Goal: Task Accomplishment & Management: Complete application form

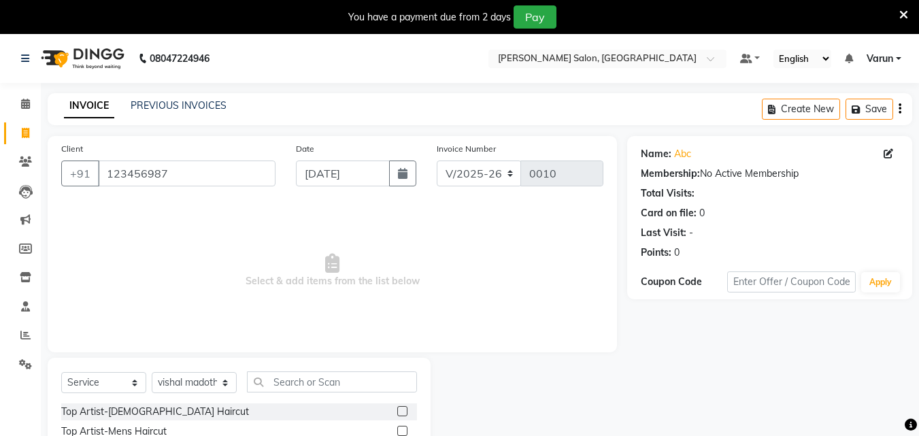
select select "8959"
select select "service"
select select "90632"
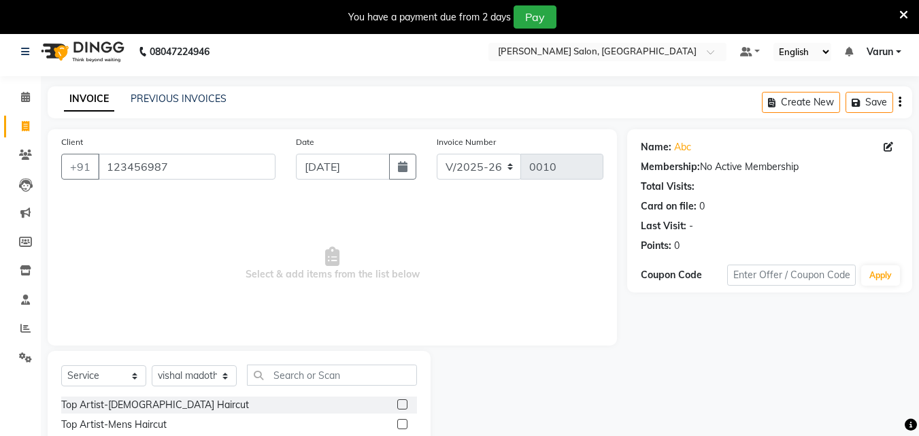
scroll to position [7, 0]
drag, startPoint x: 164, startPoint y: 165, endPoint x: 20, endPoint y: 185, distance: 145.6
click at [20, 185] on app-home "08047224946 Select Location × [PERSON_NAME] Salon, Faridabad Default Panel My P…" at bounding box center [459, 299] width 919 height 545
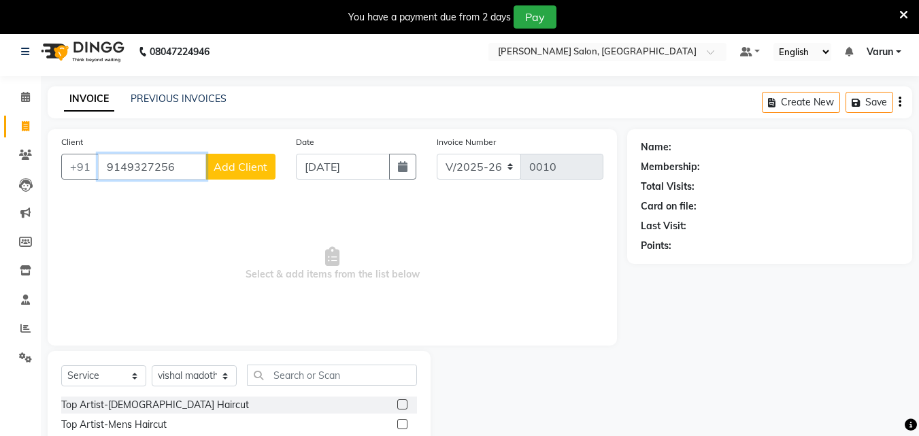
type input "9149327256"
click at [246, 160] on span "Add Client" at bounding box center [241, 167] width 54 height 14
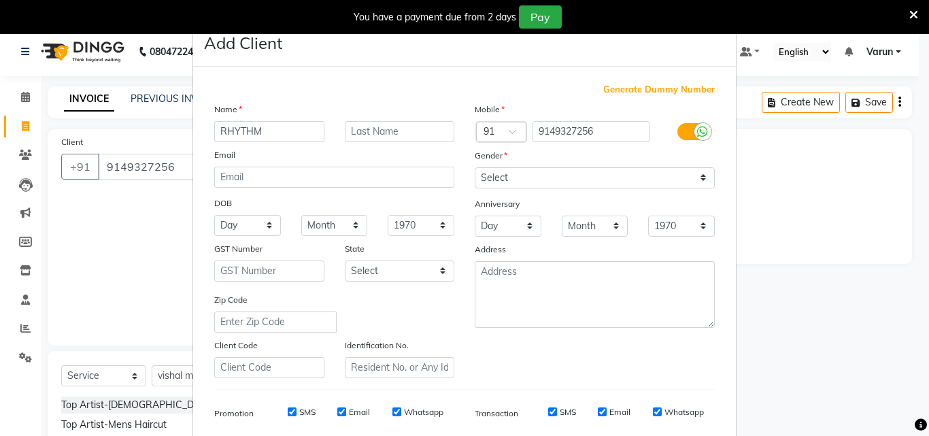
type input "RHYTHM"
click at [617, 178] on select "Select [DEMOGRAPHIC_DATA] [DEMOGRAPHIC_DATA] Other Prefer Not To Say" at bounding box center [595, 177] width 240 height 21
select select "[DEMOGRAPHIC_DATA]"
click at [475, 167] on select "Select [DEMOGRAPHIC_DATA] [DEMOGRAPHIC_DATA] Other Prefer Not To Say" at bounding box center [595, 177] width 240 height 21
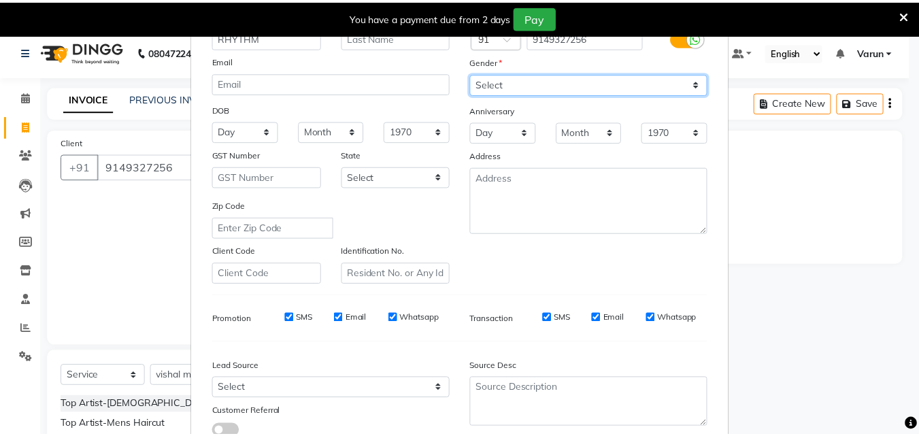
scroll to position [192, 0]
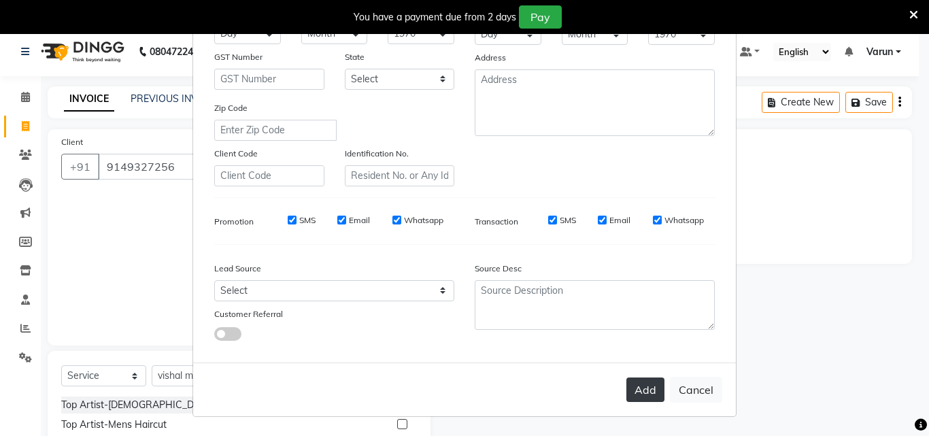
click at [645, 399] on button "Add" at bounding box center [645, 389] width 38 height 24
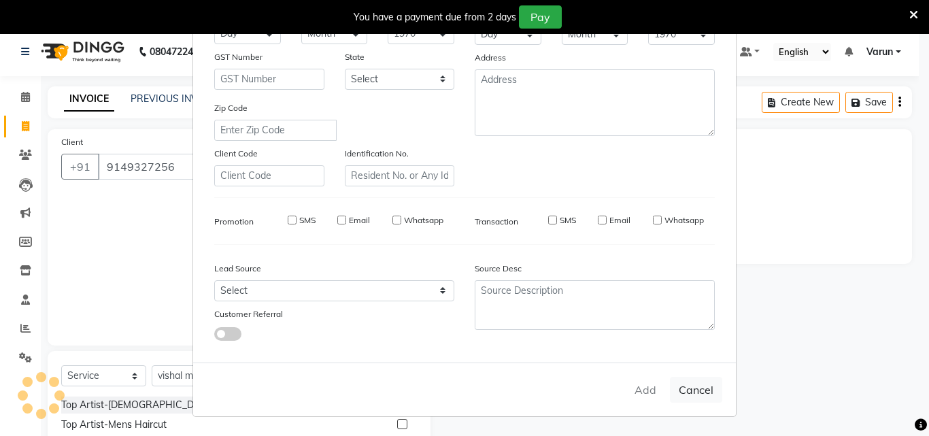
select select
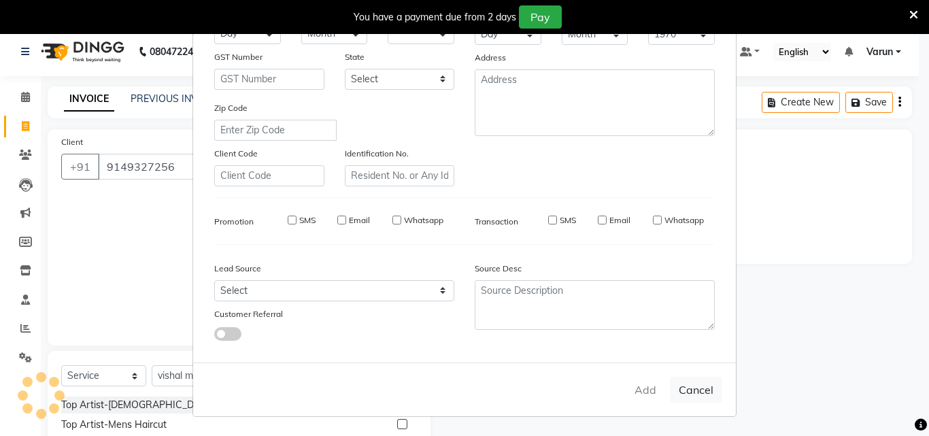
select select
checkbox input "false"
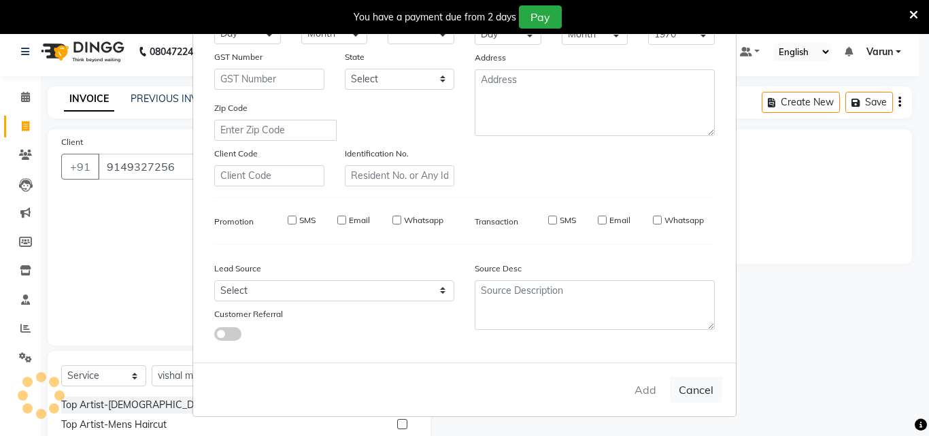
checkbox input "false"
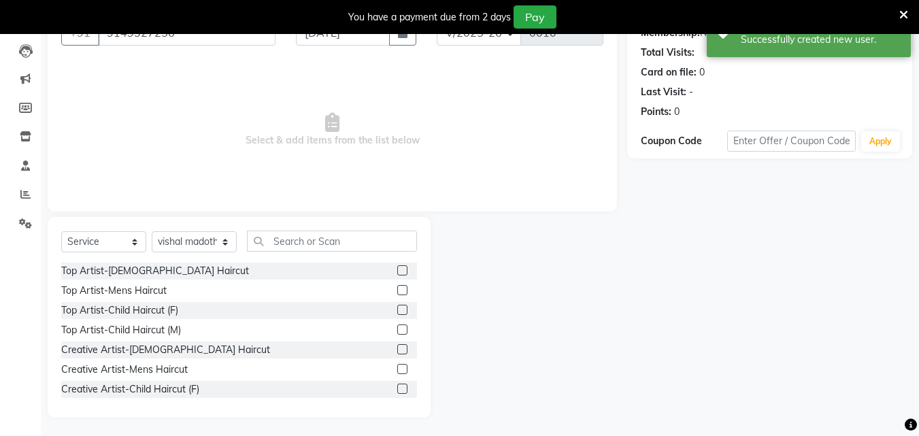
scroll to position [143, 0]
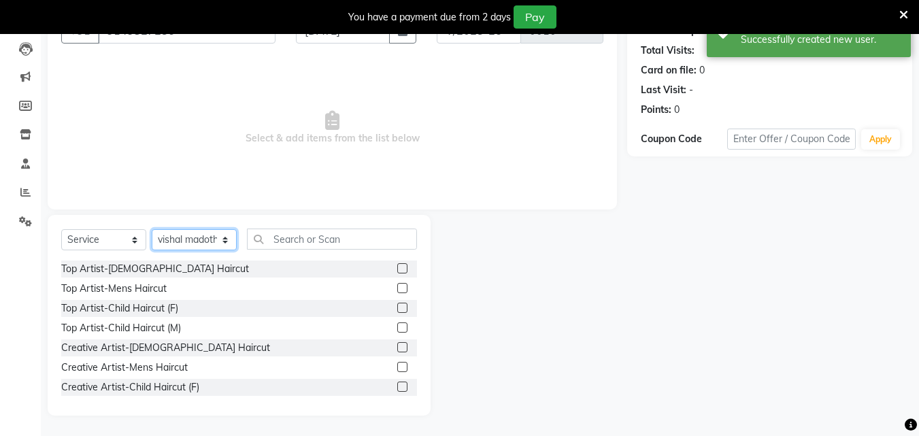
click at [213, 240] on select "Select Stylist ALI [PERSON_NAME] [PERSON_NAME] [PERSON_NAME] [PERSON_NAME] neha…" at bounding box center [194, 239] width 85 height 21
select select "90636"
click at [152, 229] on select "Select Stylist ALI [PERSON_NAME] [PERSON_NAME] [PERSON_NAME] [PERSON_NAME] neha…" at bounding box center [194, 239] width 85 height 21
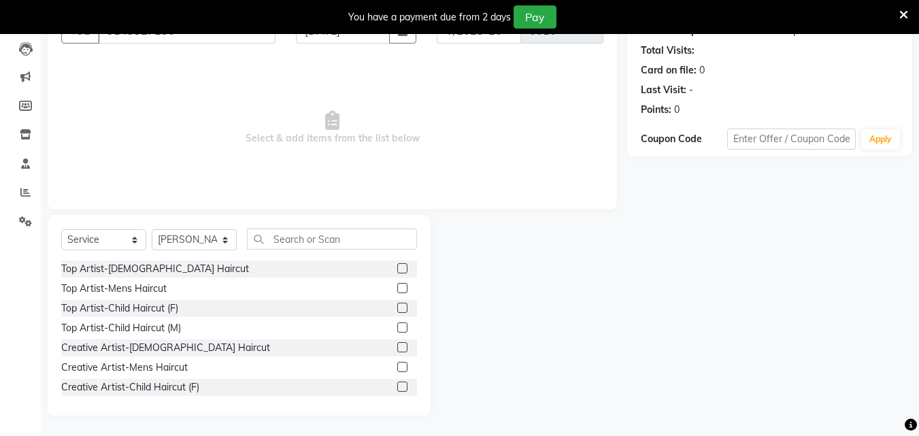
click at [397, 266] on label at bounding box center [402, 268] width 10 height 10
click at [397, 266] on input "checkbox" at bounding box center [401, 269] width 9 height 9
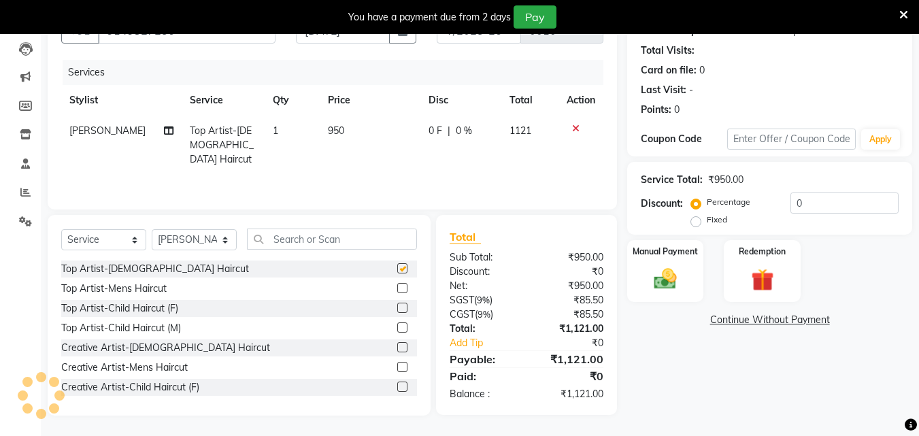
checkbox input "false"
click at [666, 282] on img at bounding box center [665, 278] width 38 height 27
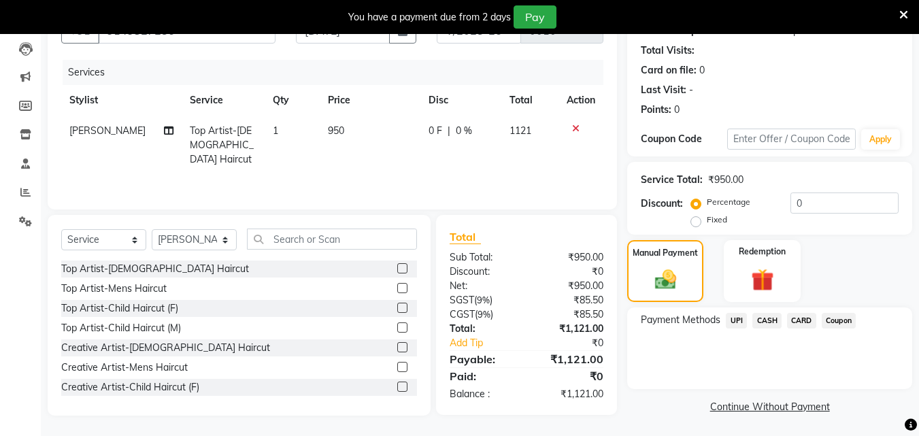
click at [739, 320] on span "UPI" at bounding box center [736, 321] width 21 height 16
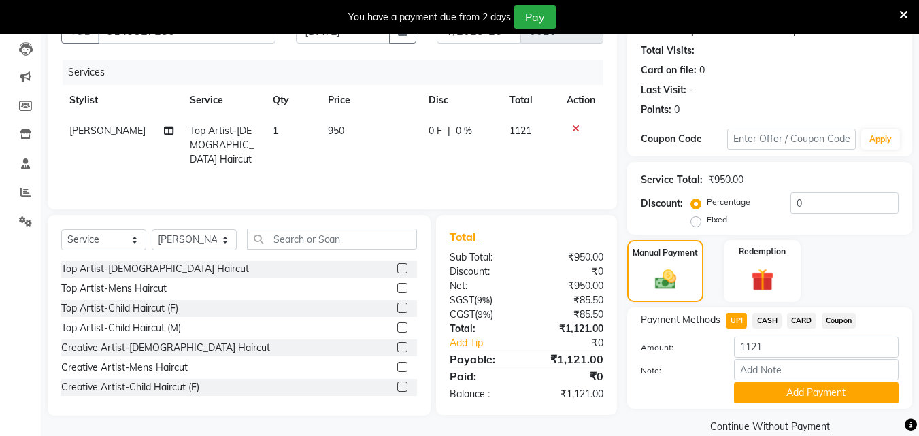
click at [777, 387] on button "Add Payment" at bounding box center [816, 392] width 165 height 21
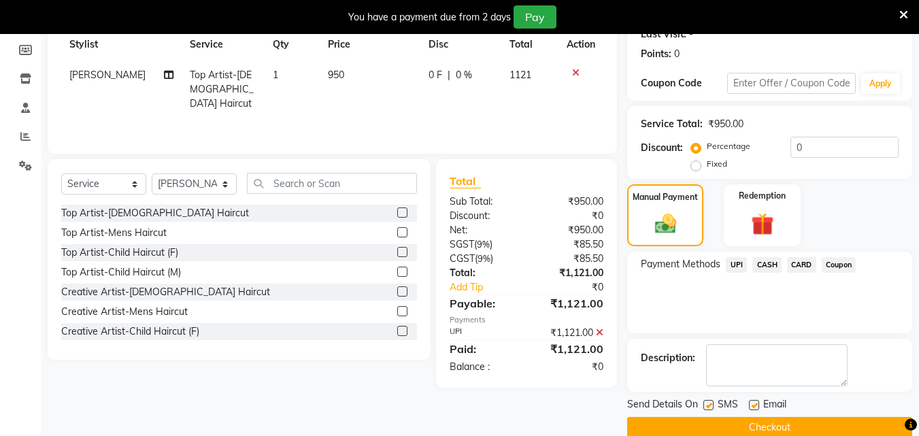
scroll to position [221, 0]
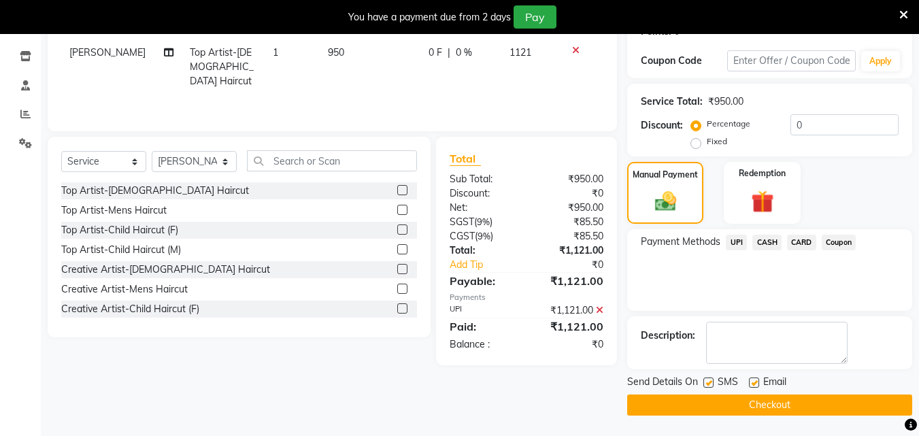
click at [773, 401] on button "Checkout" at bounding box center [769, 404] width 285 height 21
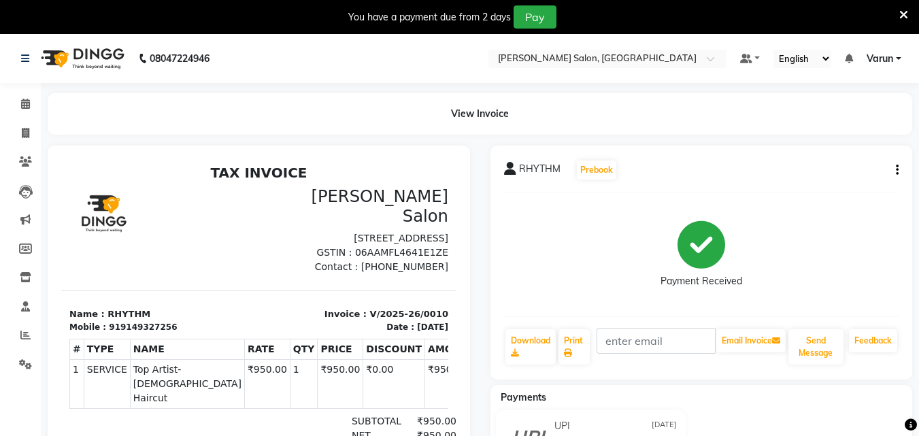
click at [900, 14] on icon at bounding box center [903, 15] width 9 height 12
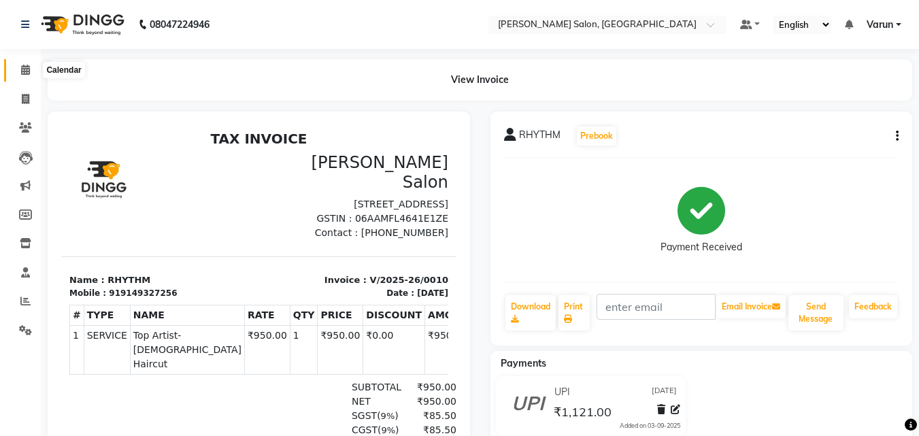
click at [29, 73] on icon at bounding box center [25, 70] width 9 height 10
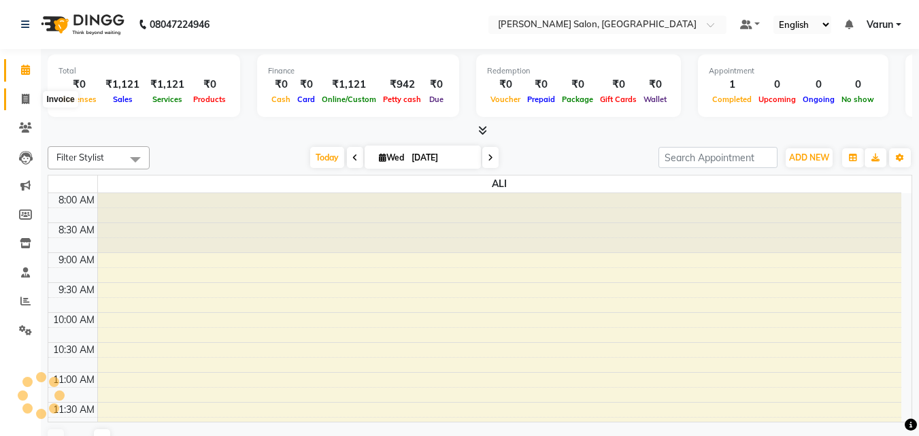
scroll to position [300, 0]
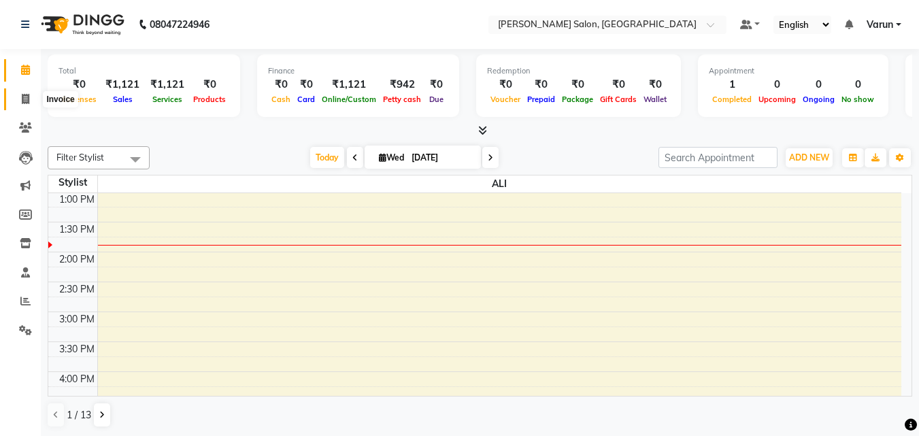
click at [31, 96] on span at bounding box center [26, 100] width 24 height 16
select select "service"
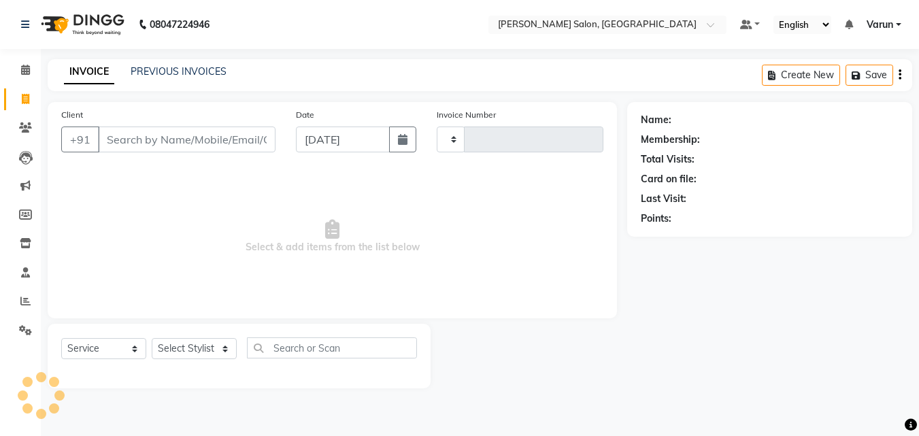
type input "0011"
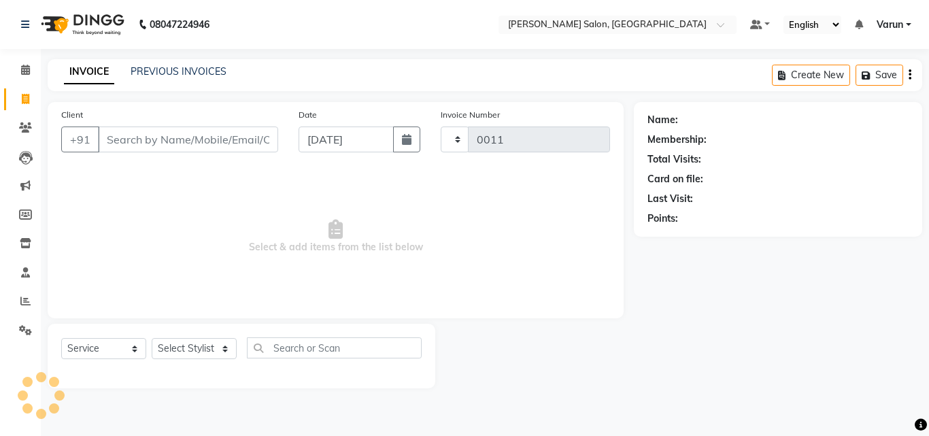
select select "8959"
click at [22, 65] on icon at bounding box center [25, 70] width 9 height 10
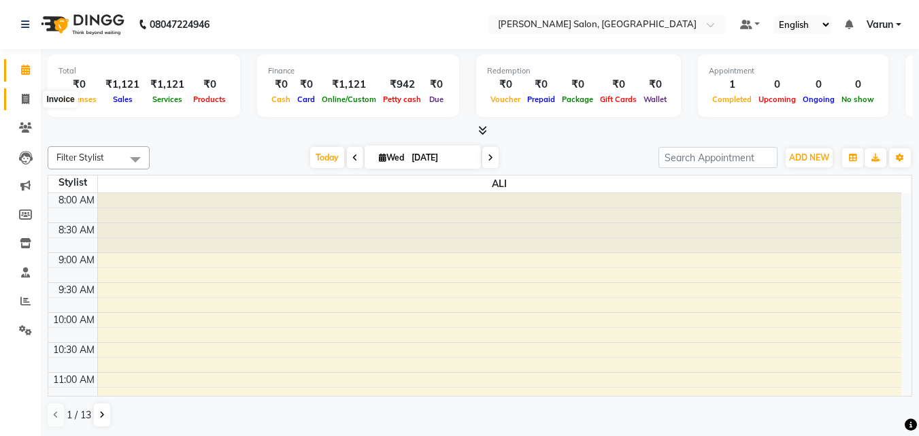
click at [29, 97] on icon at bounding box center [25, 99] width 7 height 10
select select "service"
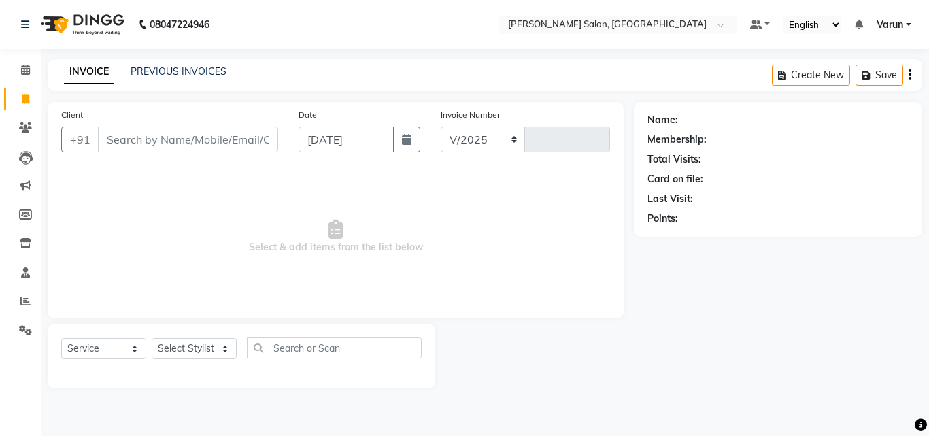
select select "8959"
type input "0011"
click at [203, 137] on input "Client" at bounding box center [188, 140] width 180 height 26
click at [213, 148] on input "Client" at bounding box center [188, 140] width 180 height 26
type input "9599434811"
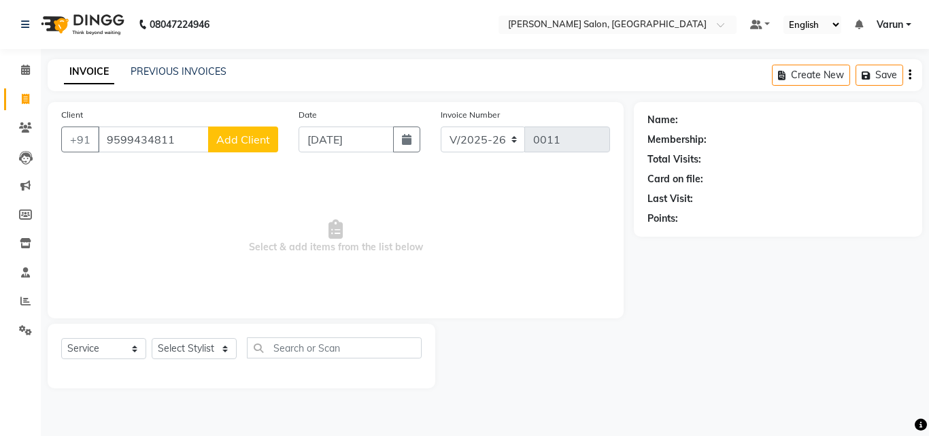
click at [218, 143] on span "Add Client" at bounding box center [243, 140] width 54 height 14
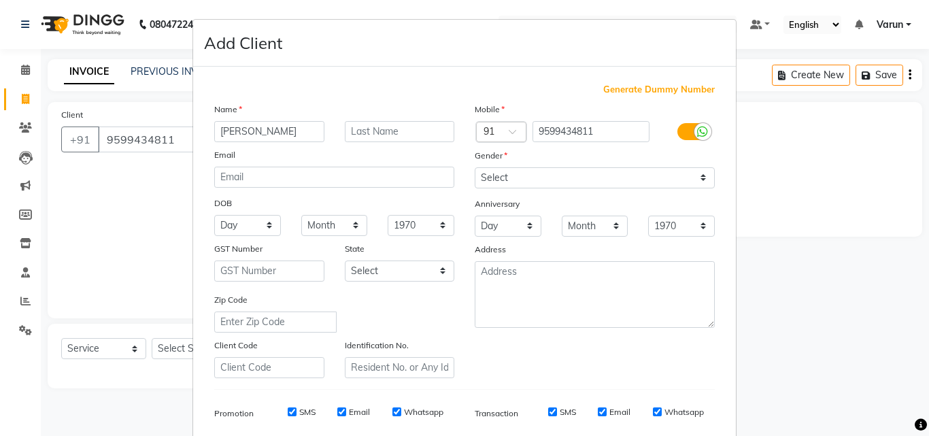
type input "[PERSON_NAME]"
click at [599, 175] on select "Select [DEMOGRAPHIC_DATA] [DEMOGRAPHIC_DATA] Other Prefer Not To Say" at bounding box center [595, 177] width 240 height 21
select select "[DEMOGRAPHIC_DATA]"
click at [475, 167] on select "Select [DEMOGRAPHIC_DATA] [DEMOGRAPHIC_DATA] Other Prefer Not To Say" at bounding box center [595, 177] width 240 height 21
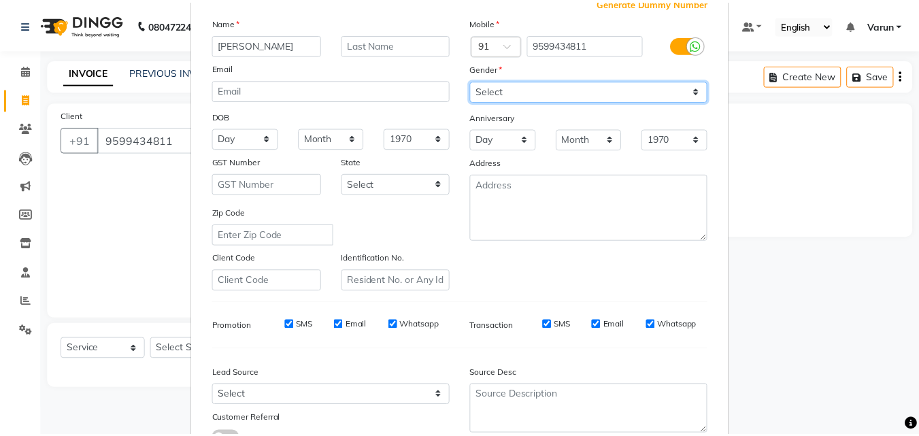
scroll to position [192, 0]
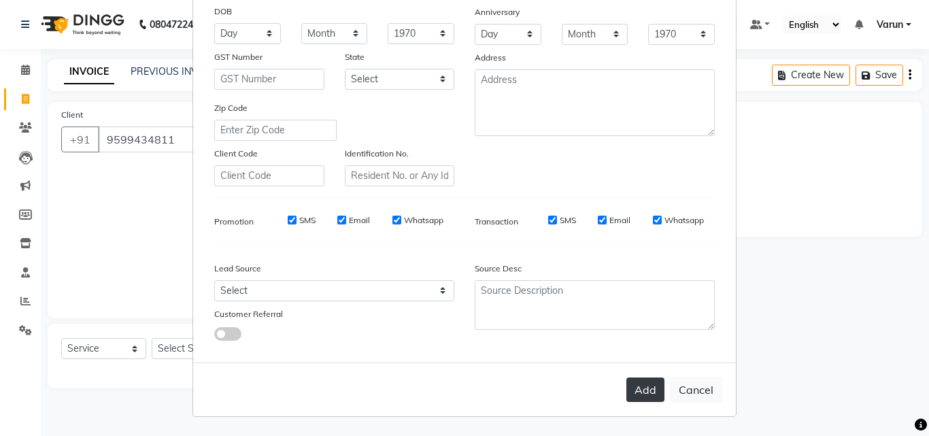
click at [640, 380] on button "Add" at bounding box center [645, 389] width 38 height 24
select select
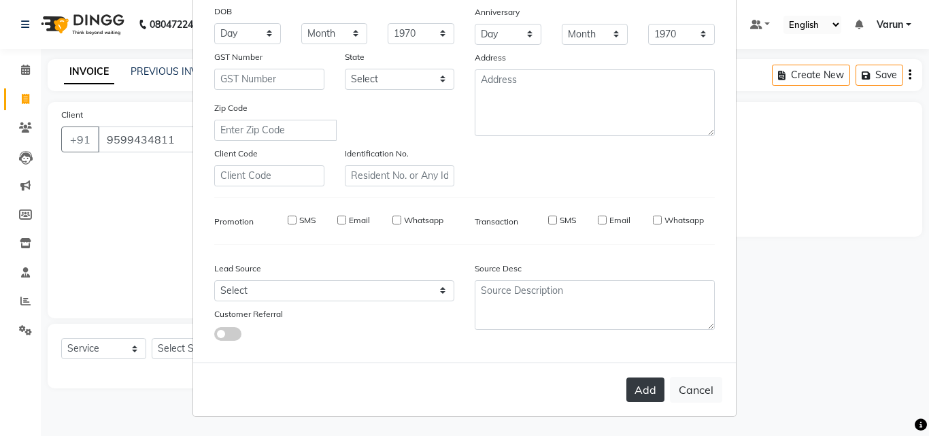
select select
checkbox input "false"
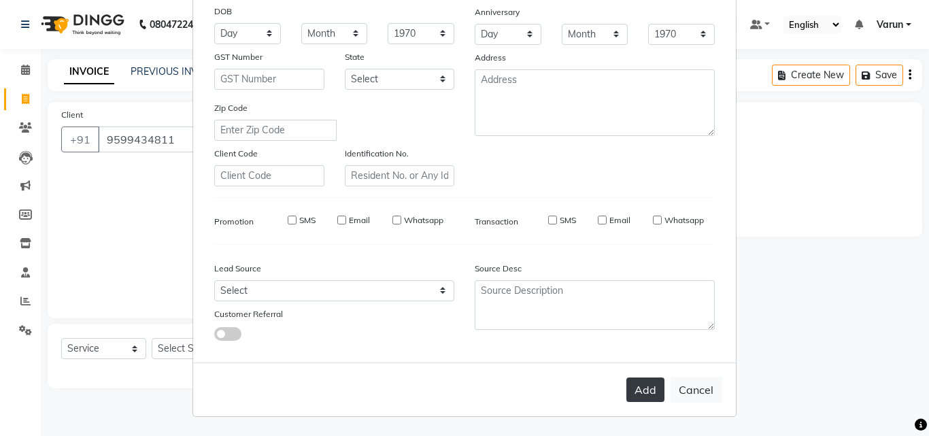
checkbox input "false"
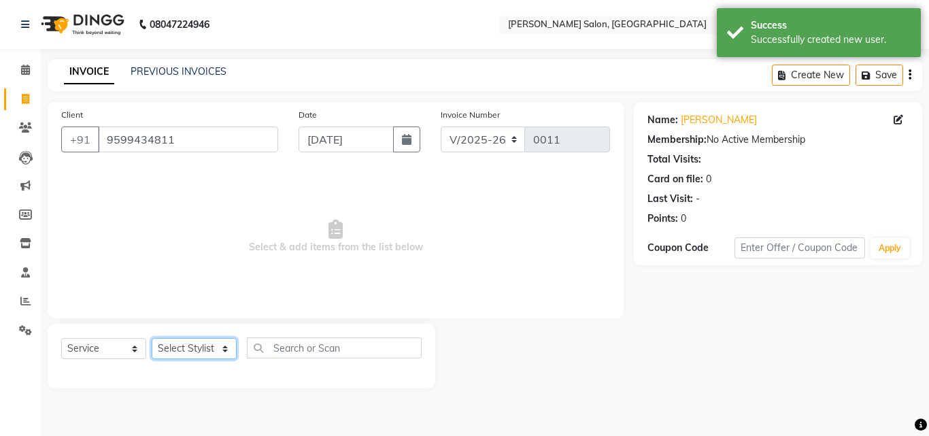
click at [192, 352] on select "Select Stylist ALI [PERSON_NAME] [PERSON_NAME] [PERSON_NAME] [PERSON_NAME] neha…" at bounding box center [194, 348] width 85 height 21
select select "90637"
click at [152, 338] on select "Select Stylist ALI [PERSON_NAME] [PERSON_NAME] [PERSON_NAME] [PERSON_NAME] neha…" at bounding box center [194, 348] width 85 height 21
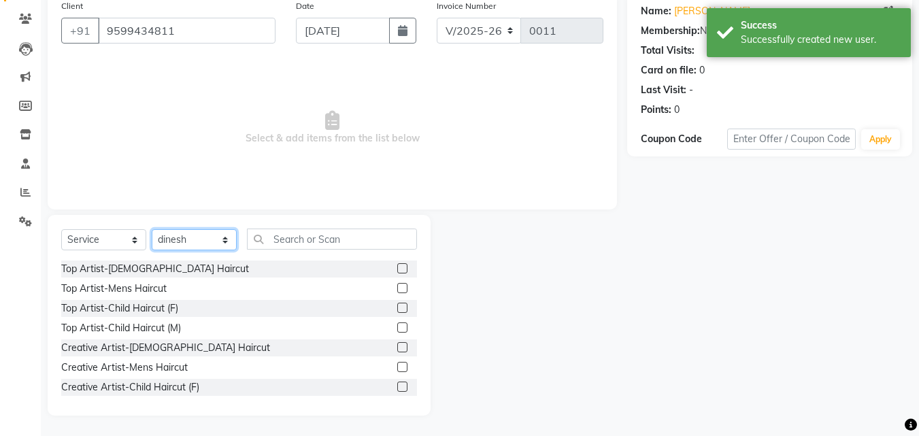
scroll to position [41, 0]
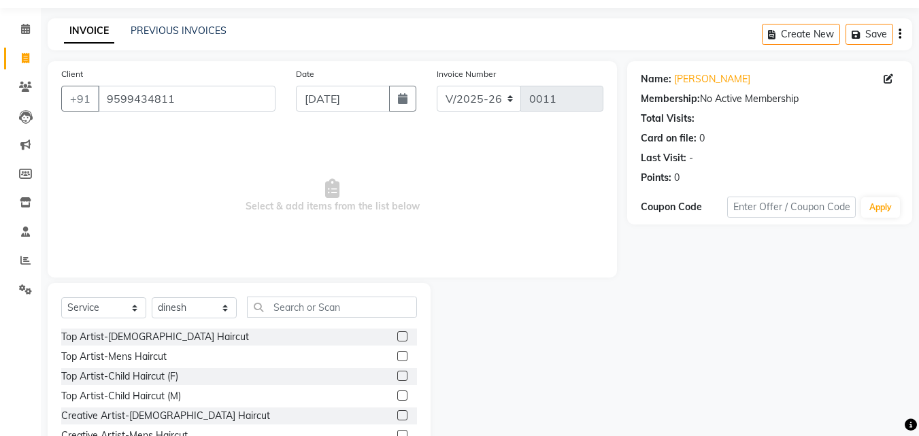
click at [397, 335] on label at bounding box center [402, 336] width 10 height 10
click at [397, 335] on input "checkbox" at bounding box center [401, 337] width 9 height 9
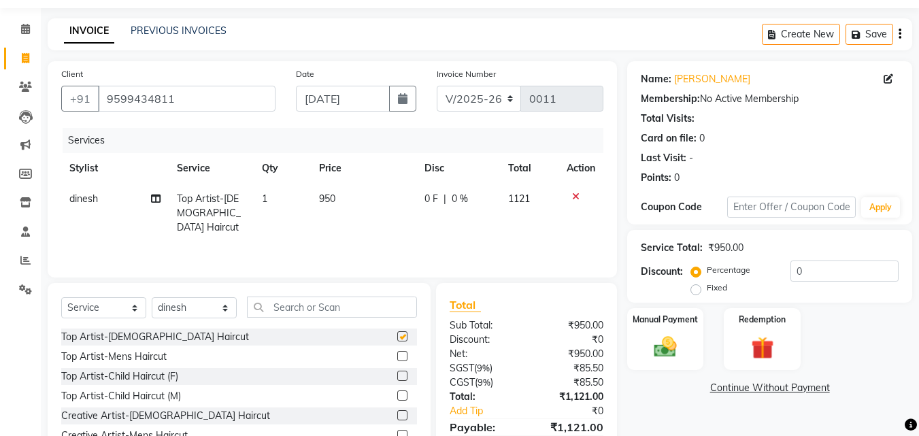
checkbox input "false"
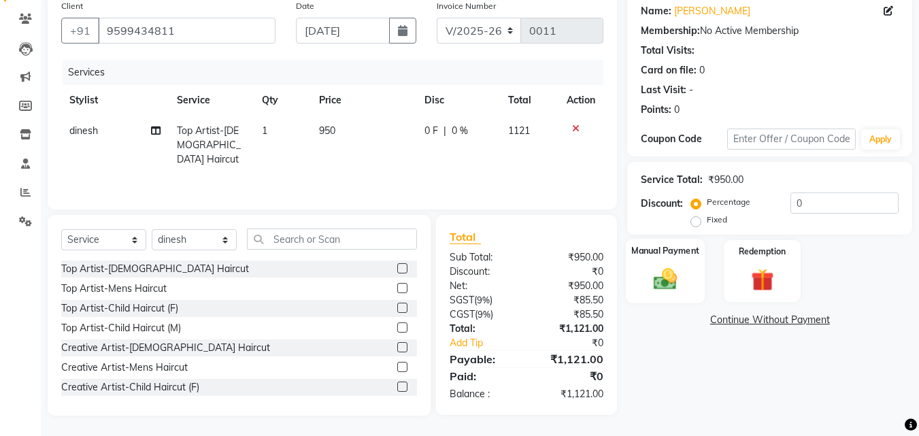
click at [656, 265] on div "Manual Payment" at bounding box center [666, 271] width 80 height 65
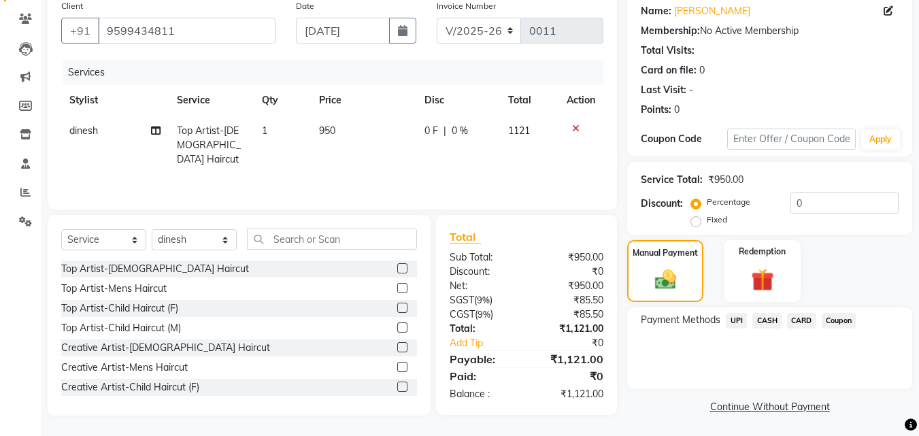
click at [735, 321] on span "UPI" at bounding box center [736, 321] width 21 height 16
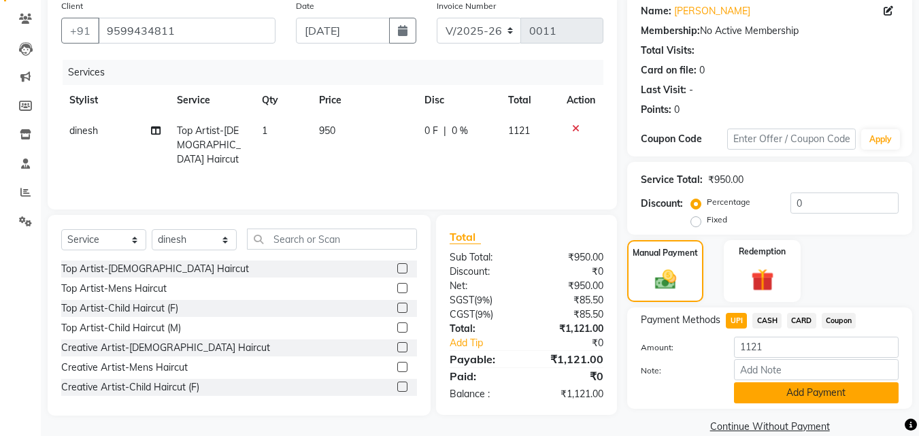
click at [802, 397] on button "Add Payment" at bounding box center [816, 392] width 165 height 21
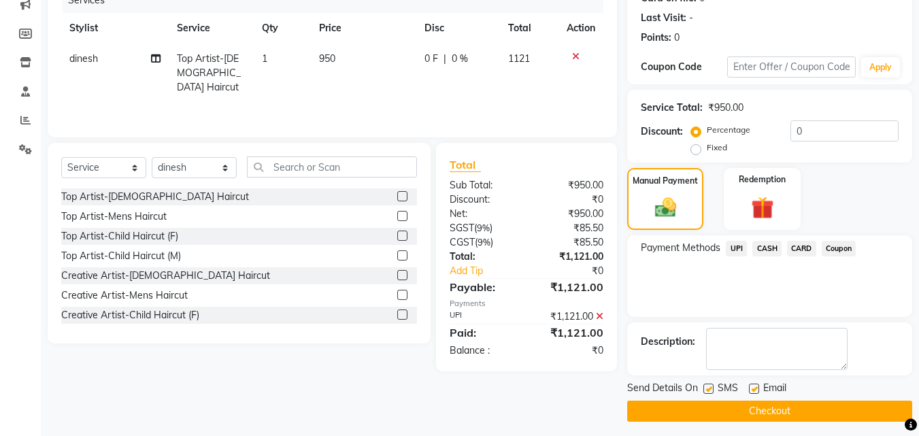
scroll to position [187, 0]
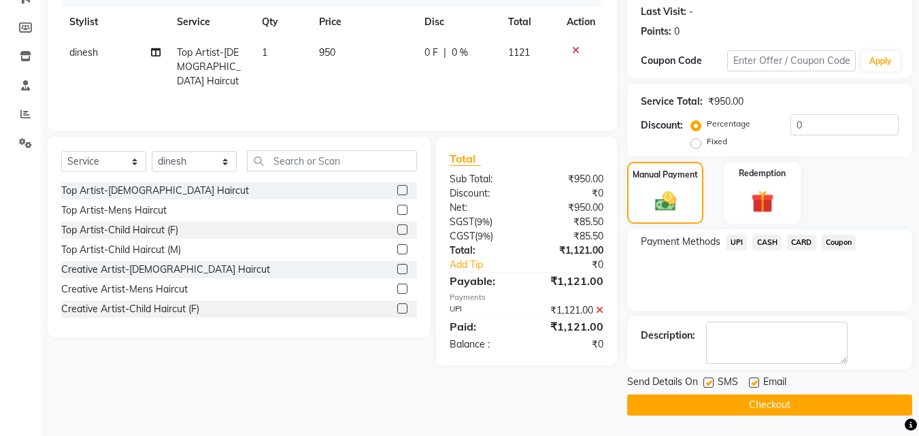
click at [741, 407] on button "Checkout" at bounding box center [769, 404] width 285 height 21
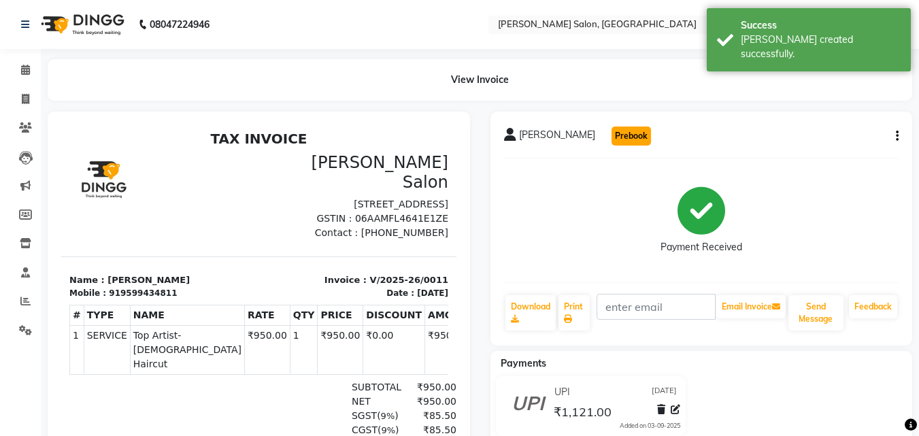
click at [611, 137] on button "Prebook" at bounding box center [630, 136] width 39 height 19
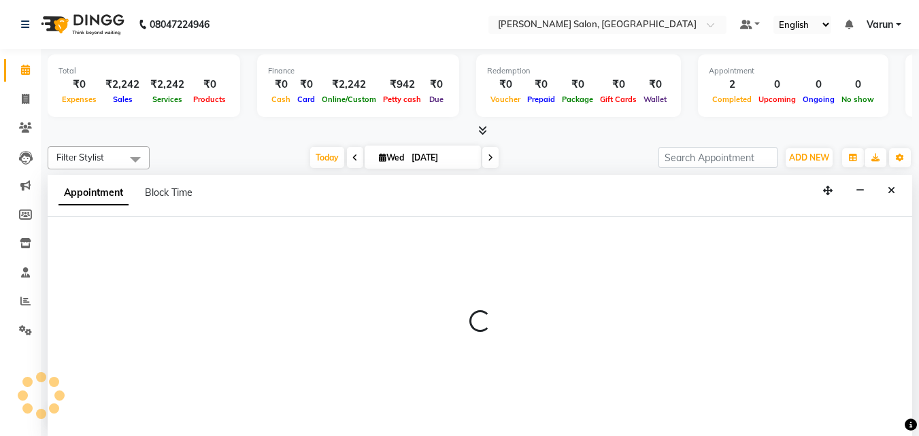
select select "90637"
select select "tentative"
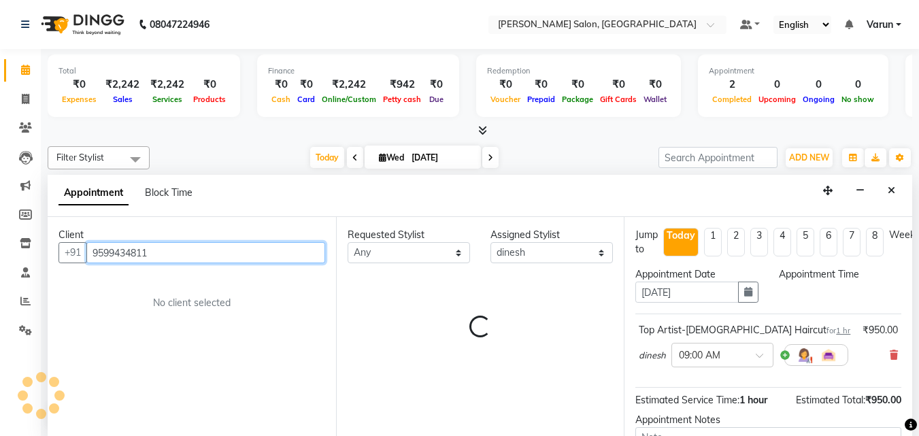
select select "540"
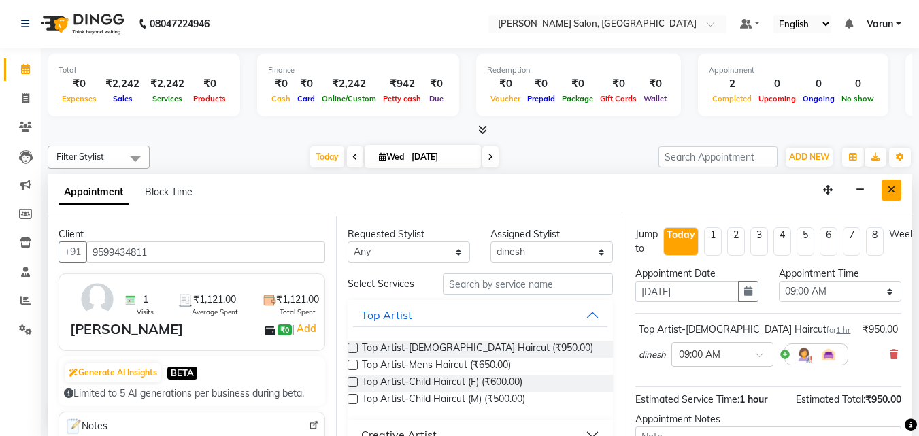
click at [888, 185] on icon "Close" at bounding box center [891, 190] width 7 height 10
